Goal: Information Seeking & Learning: Learn about a topic

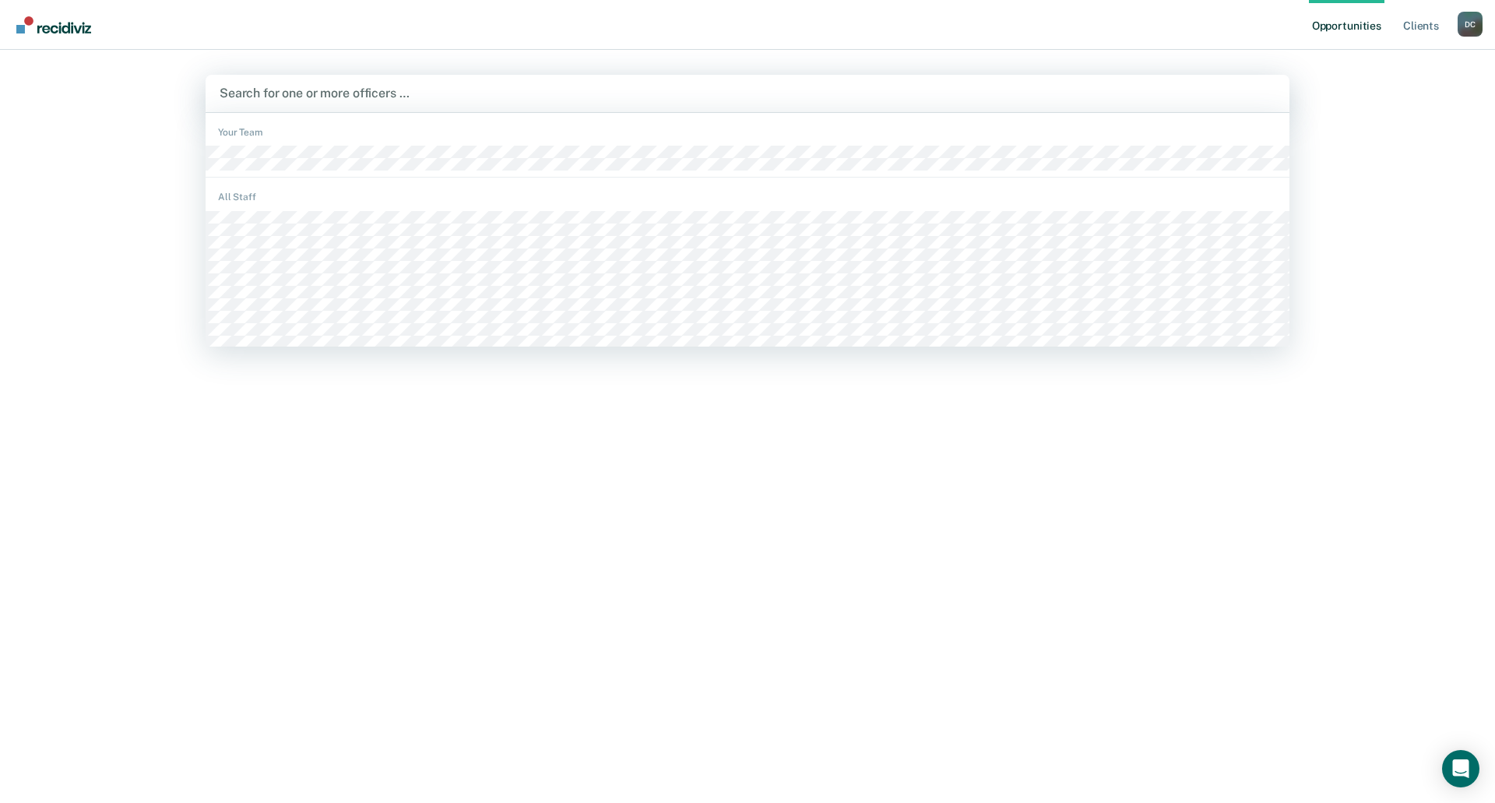
click at [420, 96] on div at bounding box center [748, 93] width 1056 height 18
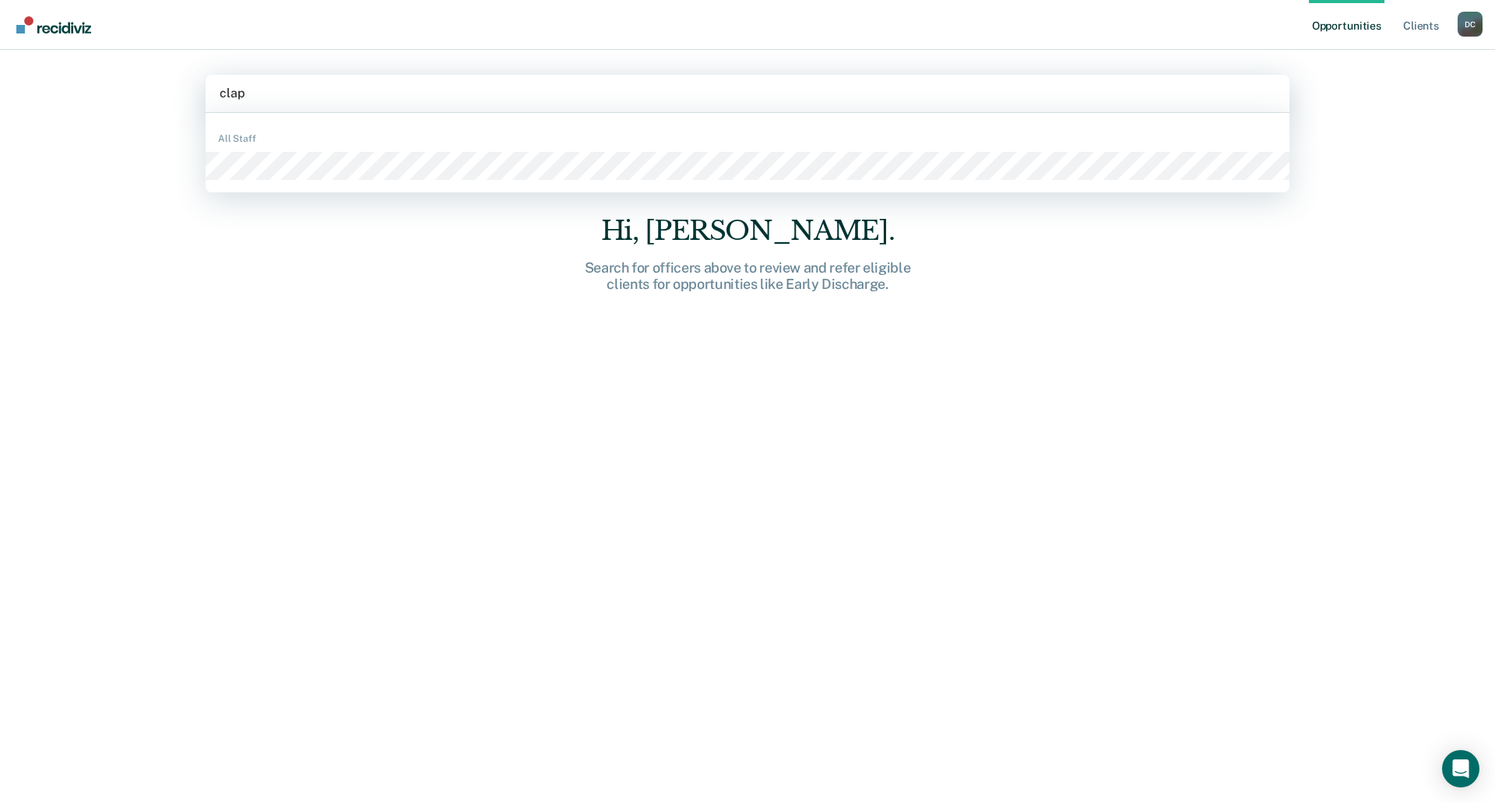
type input "[PERSON_NAME]"
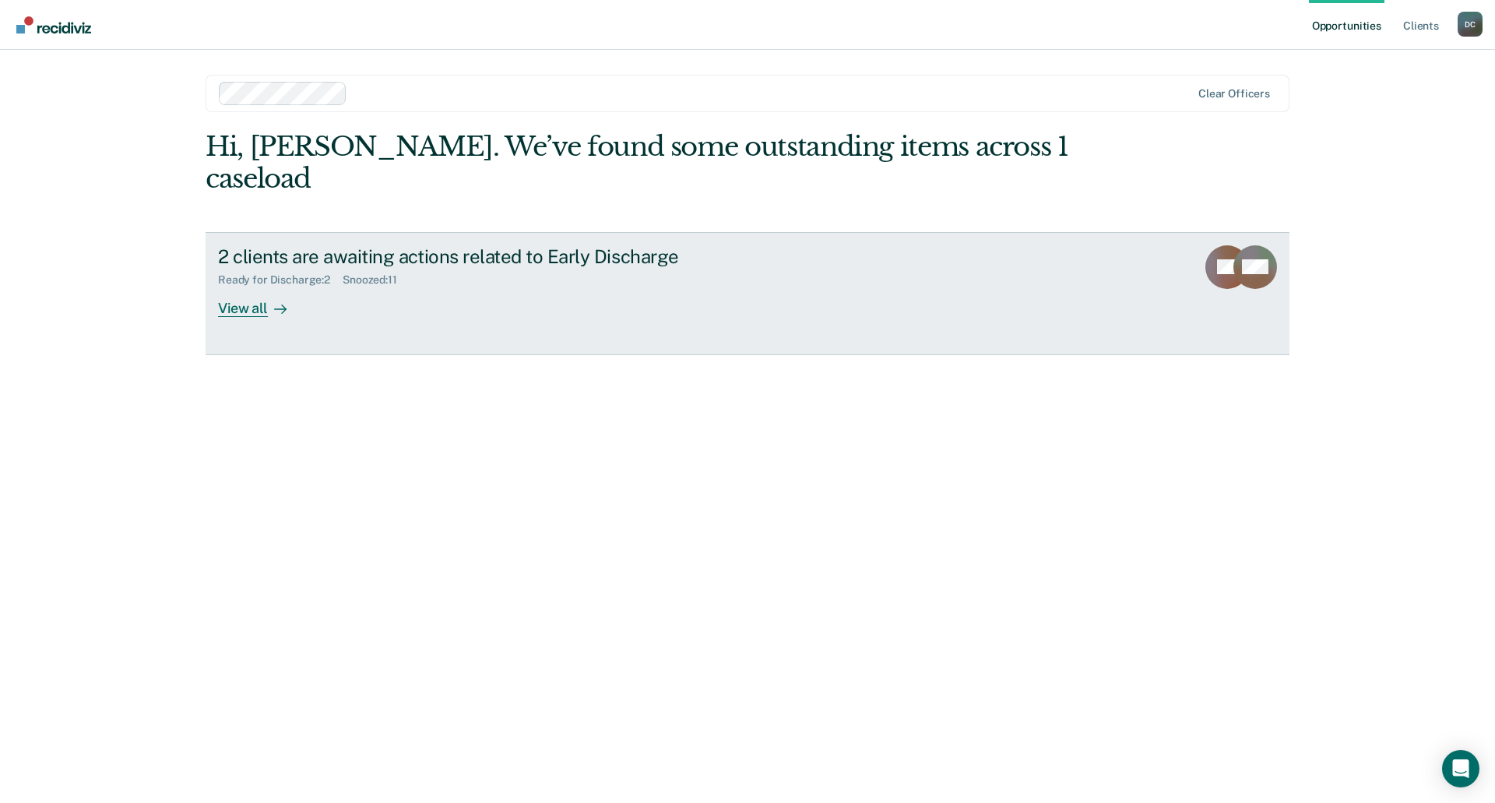
click at [237, 287] on div "View all" at bounding box center [261, 302] width 87 height 30
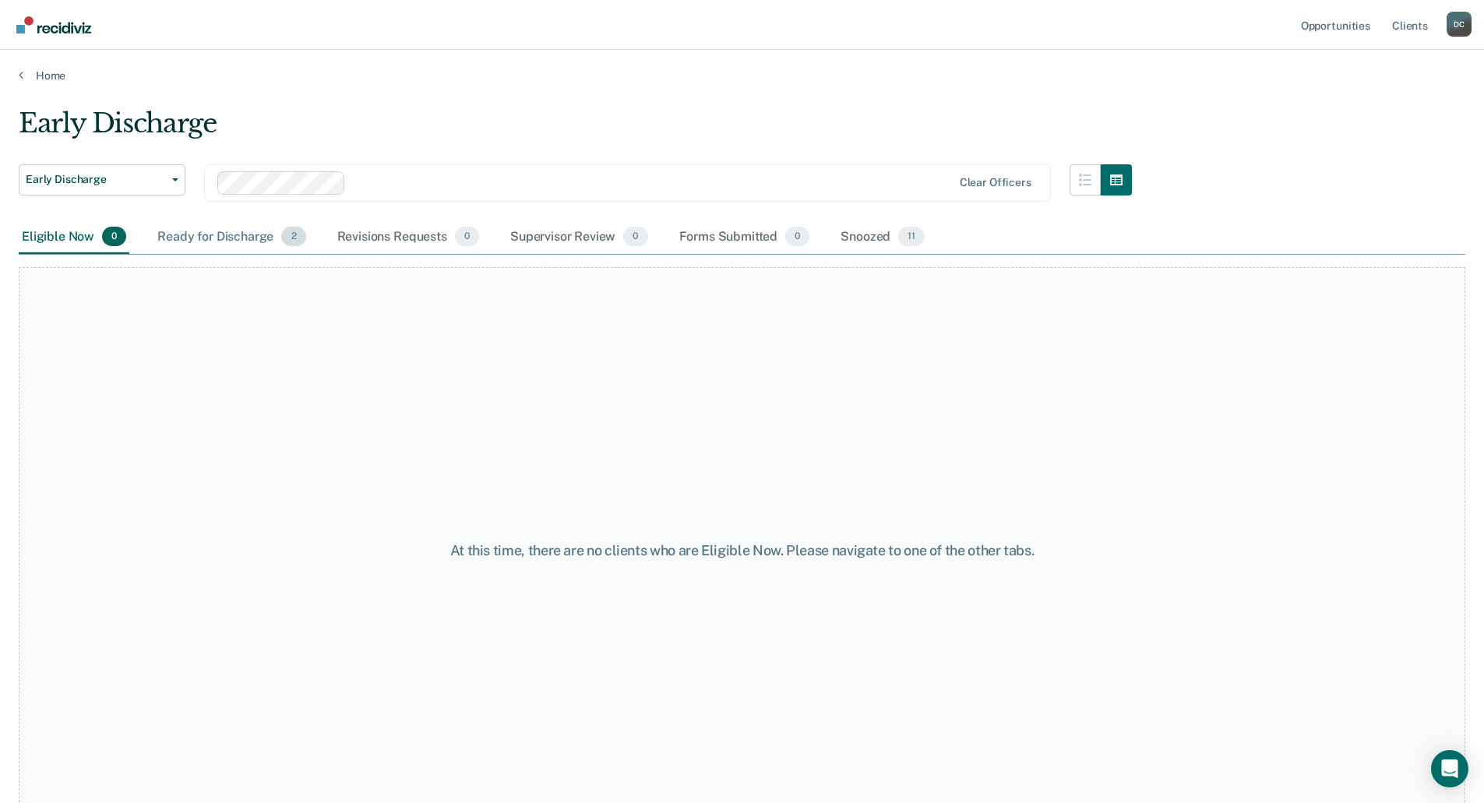
click at [210, 234] on div "Ready for Discharge 2" at bounding box center [231, 237] width 154 height 34
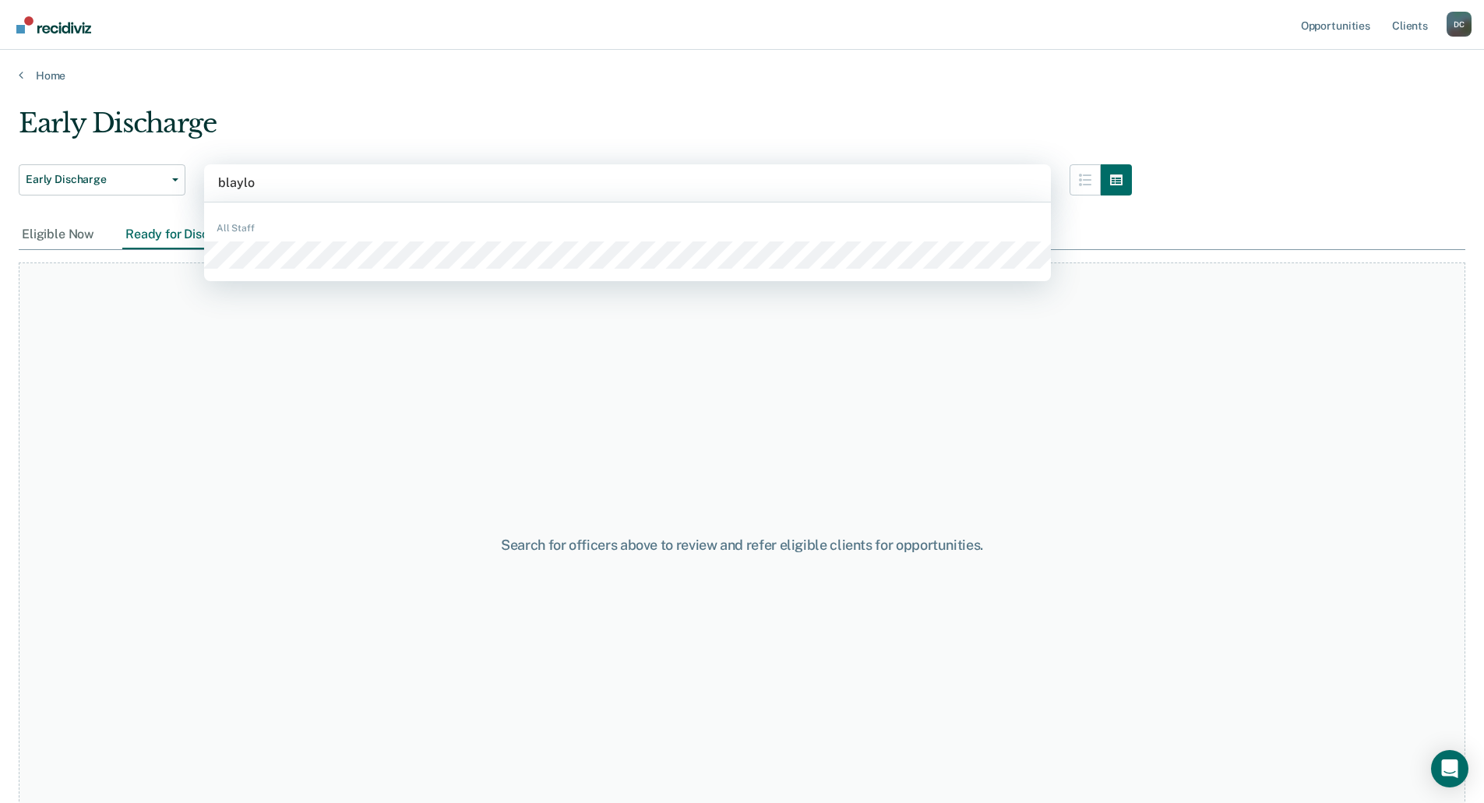
type input "blayloc"
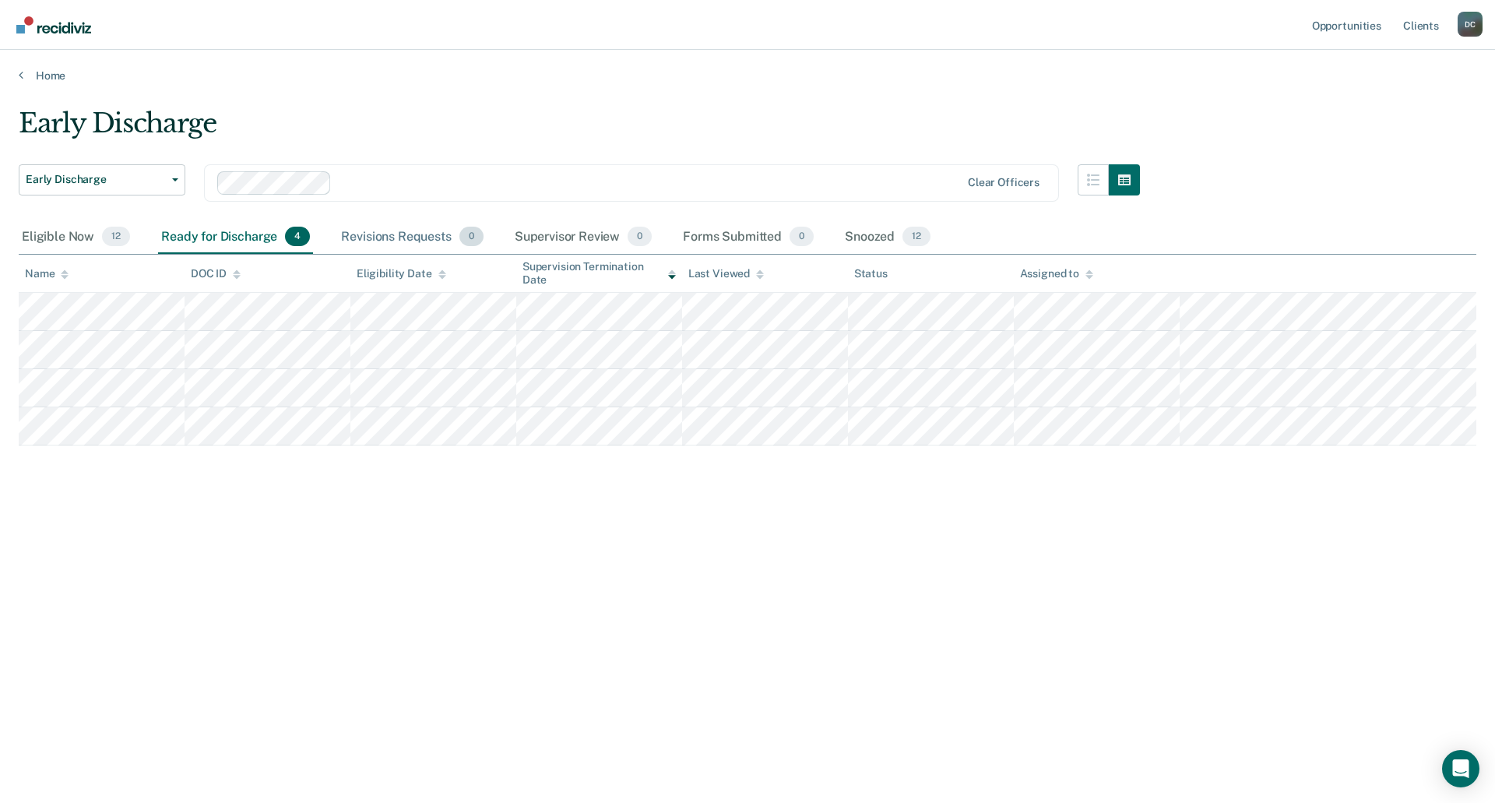
click at [379, 237] on div "Revisions Requests 0" at bounding box center [412, 237] width 148 height 34
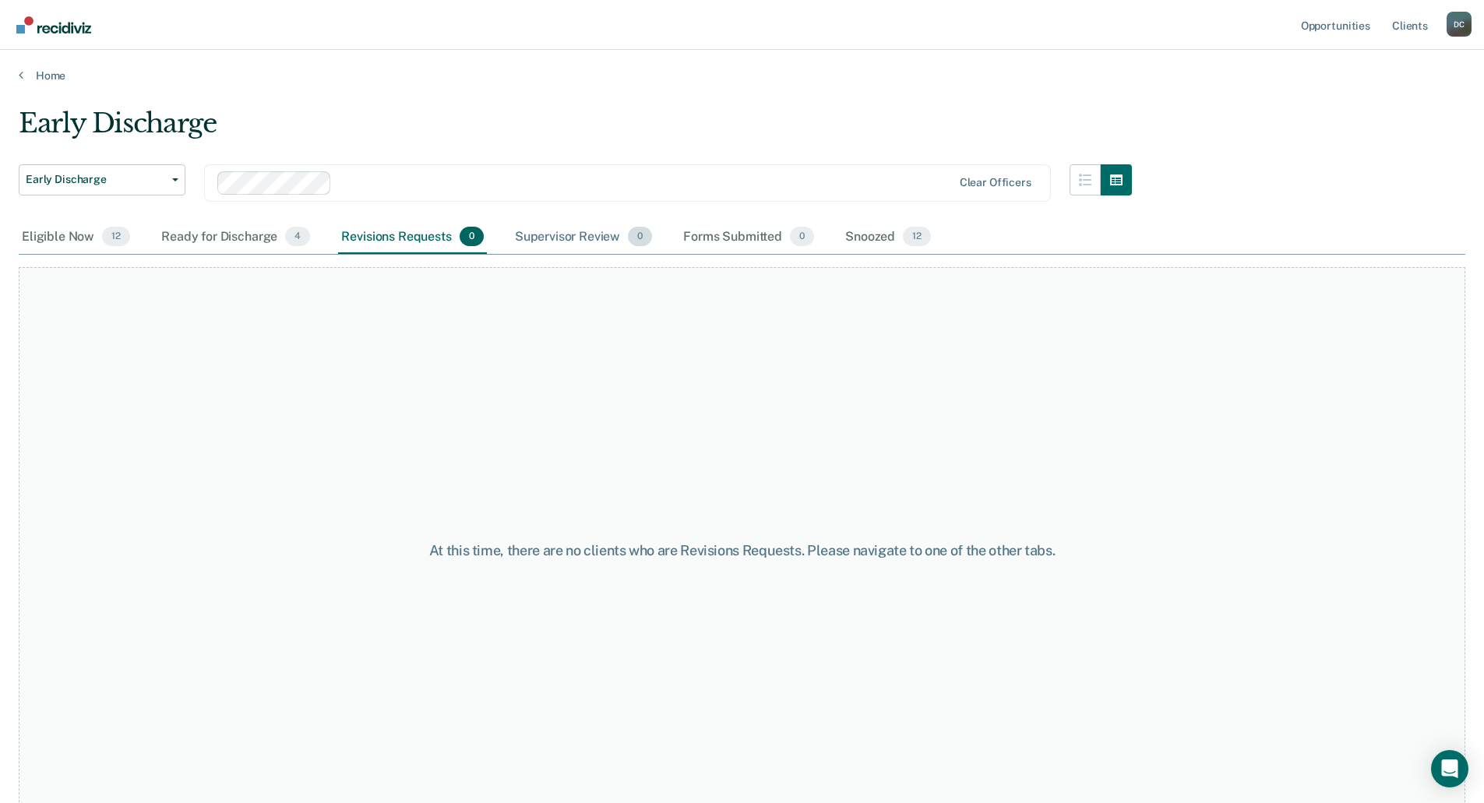
click at [563, 240] on div "Supervisor Review 0" at bounding box center [584, 237] width 144 height 34
click at [73, 244] on div "Eligible Now 12" at bounding box center [76, 237] width 114 height 34
